Goal: Manage account settings

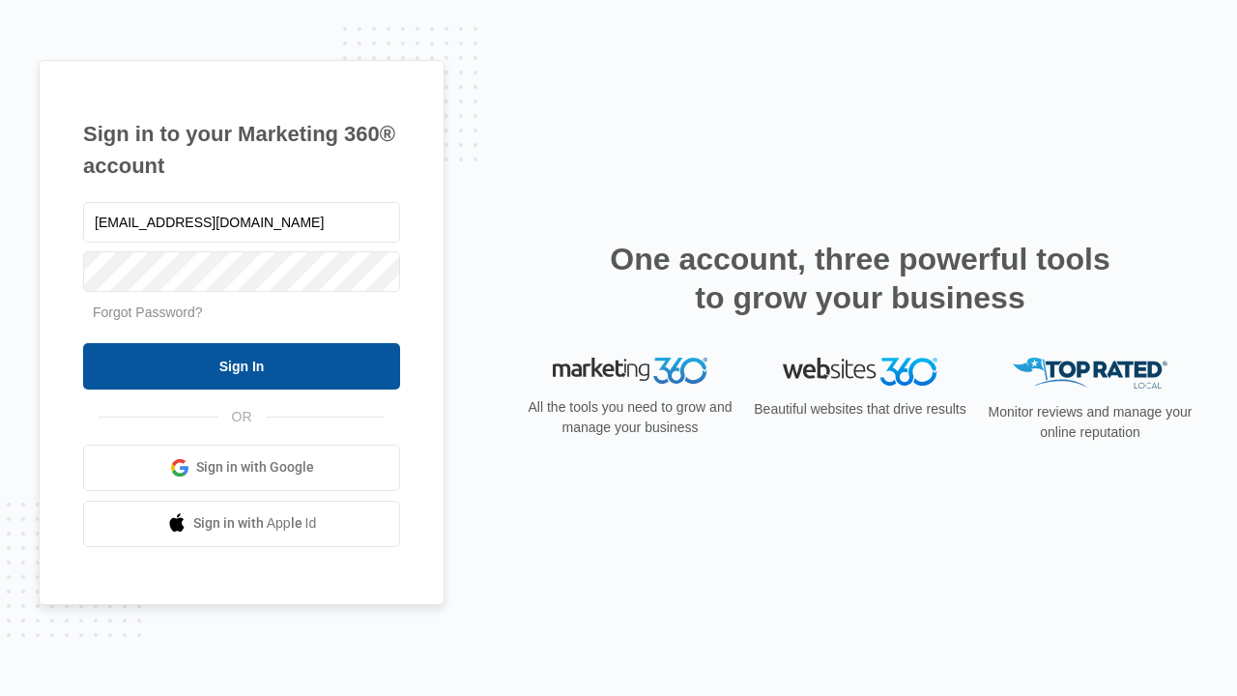
click at [242, 365] on input "Sign In" at bounding box center [241, 366] width 317 height 46
